Goal: Task Accomplishment & Management: Complete application form

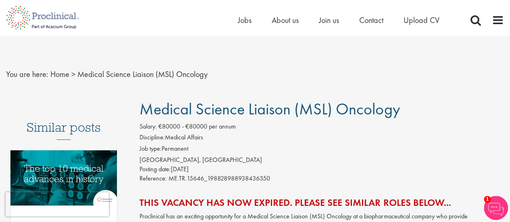
click at [165, 126] on span "€80000 - €80000 per annum" at bounding box center [197, 126] width 77 height 8
click at [168, 160] on div "Spain, BARCELONA" at bounding box center [322, 160] width 365 height 9
drag, startPoint x: 158, startPoint y: 148, endPoint x: 169, endPoint y: 173, distance: 27.5
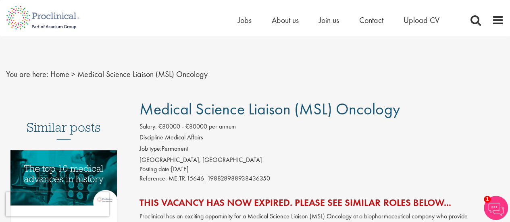
click at [169, 173] on div "Salary: €80000 - €80000 per annum Discipline: Medical Affairs Job type: Permane…" at bounding box center [322, 153] width 377 height 63
click at [169, 173] on span "Posting date:" at bounding box center [155, 169] width 31 height 8
click at [167, 169] on span "Posting date:" at bounding box center [155, 169] width 31 height 8
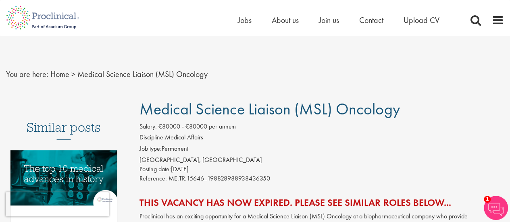
click at [188, 142] on ol "Discipline: Medical Affairs Job type: Permanent" at bounding box center [322, 144] width 365 height 23
click at [244, 21] on span "Jobs" at bounding box center [245, 20] width 14 height 10
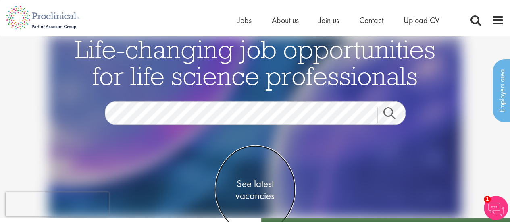
click at [264, 193] on span "See latest vacancies" at bounding box center [255, 190] width 81 height 24
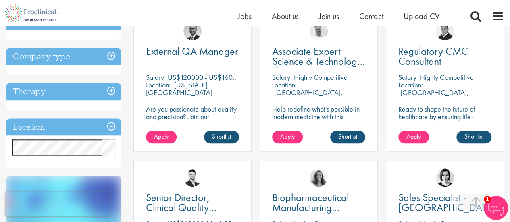
scroll to position [323, 0]
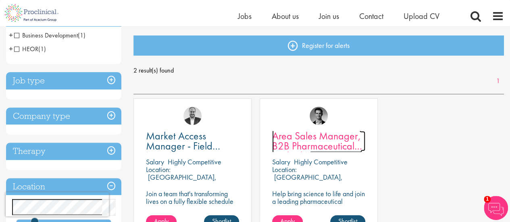
scroll to position [161, 0]
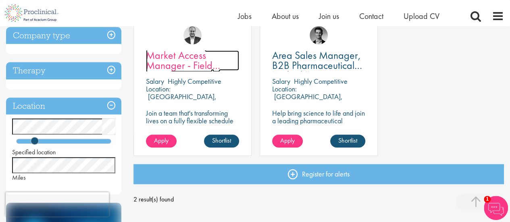
click at [182, 62] on span "Market Access Manager - Field based" at bounding box center [183, 65] width 74 height 34
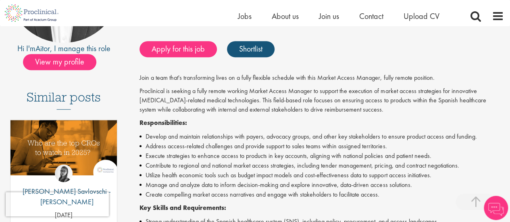
click at [200, 79] on p "Join a team that's transforming lives on a fully flexible schedule with this Ma…" at bounding box center [322, 77] width 365 height 9
click at [300, 90] on p "Proclinical is seeking a fully remote working Market Access Manager to support …" at bounding box center [322, 101] width 365 height 28
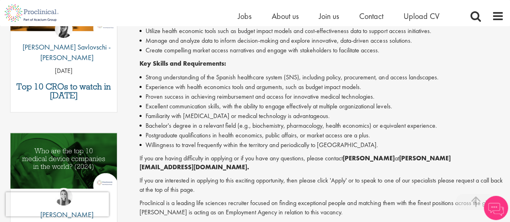
scroll to position [323, 0]
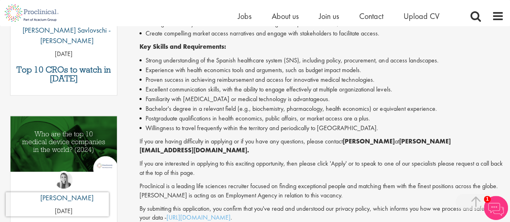
click at [183, 141] on p "If you are having difficulty in applying or if you have any questions, please c…" at bounding box center [322, 146] width 365 height 19
click at [299, 142] on p "If you are having difficulty in applying or if you have any questions, please c…" at bounding box center [322, 146] width 365 height 19
drag, startPoint x: 349, startPoint y: 143, endPoint x: 381, endPoint y: 146, distance: 31.6
click at [381, 146] on p "If you are having difficulty in applying or if you have any questions, please c…" at bounding box center [322, 146] width 365 height 19
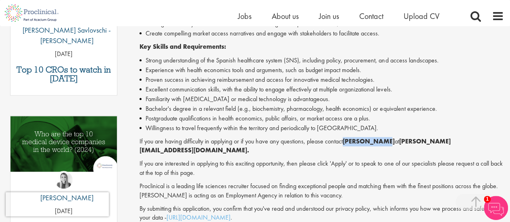
click at [381, 146] on p "If you are having difficulty in applying or if you have any questions, please c…" at bounding box center [322, 146] width 365 height 19
drag, startPoint x: 347, startPoint y: 141, endPoint x: 380, endPoint y: 141, distance: 33.1
click at [380, 141] on strong "Aitor Melia" at bounding box center [369, 141] width 52 height 8
copy strong "Aitor Melia"
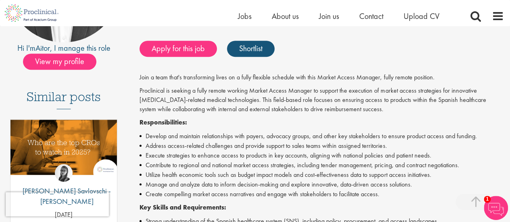
scroll to position [81, 0]
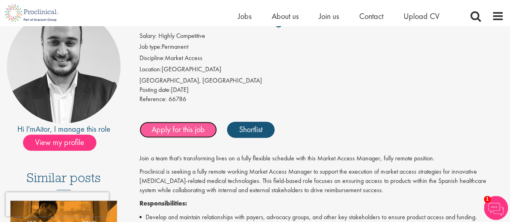
click at [186, 131] on link "Apply for this job" at bounding box center [178, 130] width 77 height 16
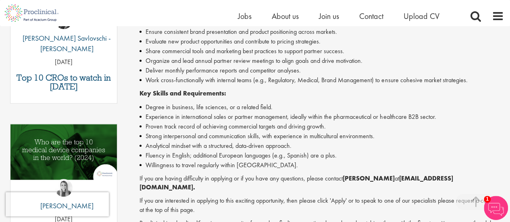
scroll to position [323, 0]
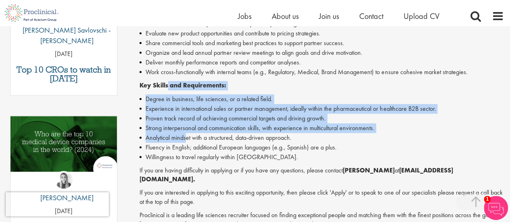
drag, startPoint x: 171, startPoint y: 102, endPoint x: 188, endPoint y: 143, distance: 44.9
click at [188, 143] on div "Help bring science to life and join a leading pharmaceutical company to play a …" at bounding box center [322, 82] width 365 height 340
click at [187, 143] on li "Analytical mindset with a structured, data-driven approach." at bounding box center [322, 138] width 365 height 10
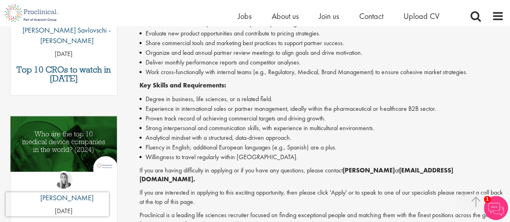
scroll to position [242, 0]
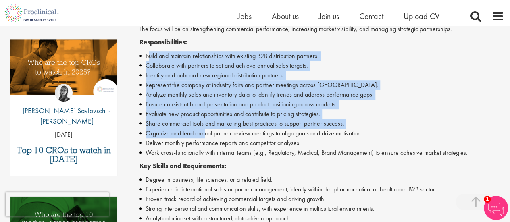
drag, startPoint x: 150, startPoint y: 63, endPoint x: 205, endPoint y: 139, distance: 93.6
click at [205, 139] on ul "Build and maintain relationships with existing B2B distribution partners. Colla…" at bounding box center [322, 104] width 365 height 107
click at [205, 138] on li "Organize and lead annual partner review meetings to align goals and drive motiv…" at bounding box center [322, 134] width 365 height 10
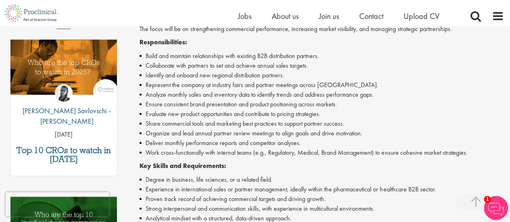
click at [220, 158] on li "Work cross-functionally with internal teams (e.g., Regulatory, Medical, Brand M…" at bounding box center [322, 153] width 365 height 10
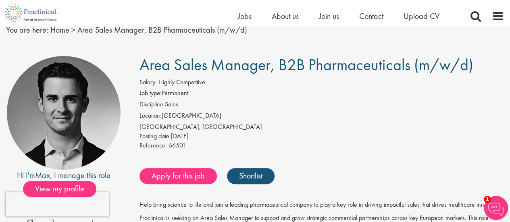
scroll to position [0, 0]
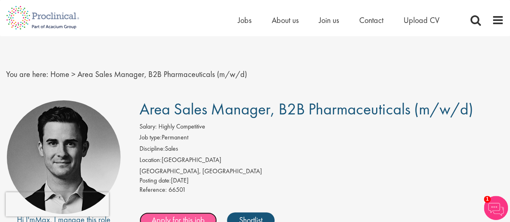
click at [180, 214] on link "Apply for this job" at bounding box center [178, 221] width 77 height 16
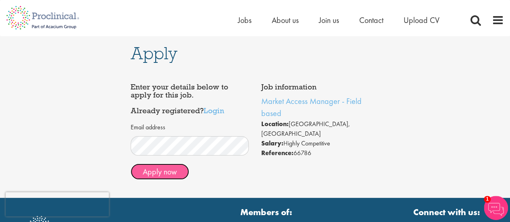
click at [171, 170] on button "Apply now" at bounding box center [160, 172] width 58 height 16
click at [169, 172] on button "Apply now" at bounding box center [160, 172] width 58 height 16
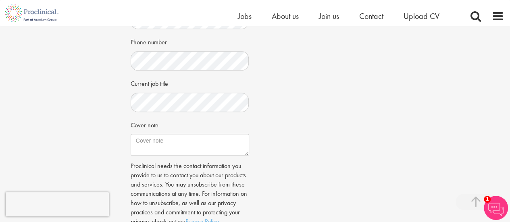
scroll to position [242, 0]
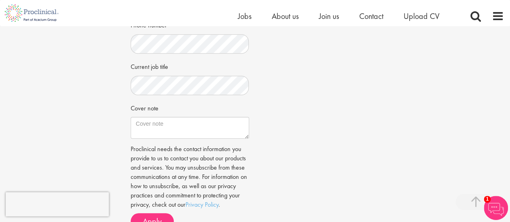
click at [166, 73] on div "Current job title" at bounding box center [190, 78] width 119 height 36
click at [166, 75] on div "Current job title" at bounding box center [190, 78] width 119 height 36
click at [211, 135] on textarea "Cover note" at bounding box center [190, 128] width 119 height 22
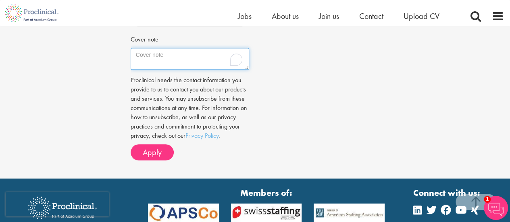
scroll to position [323, 0]
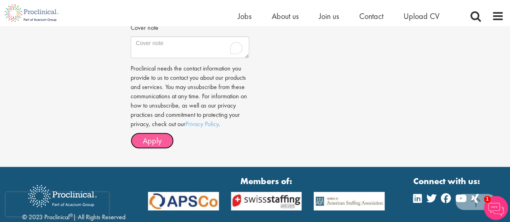
click at [161, 141] on span "Apply" at bounding box center [152, 141] width 19 height 10
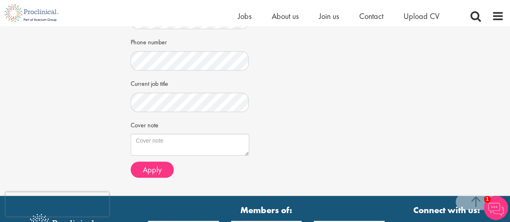
scroll to position [232, 0]
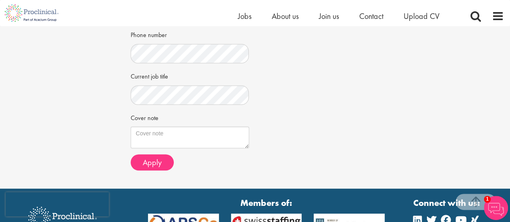
click at [283, 93] on div "Job information Area Sales Manager, B2B Pharmaceuticals (m/w/d) Location: Barce…" at bounding box center [255, 7] width 261 height 340
click at [146, 166] on span "Apply" at bounding box center [152, 162] width 19 height 10
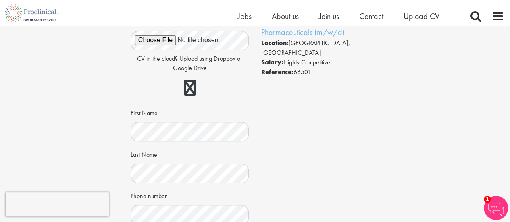
scroll to position [0, 0]
